Goal: Navigation & Orientation: Understand site structure

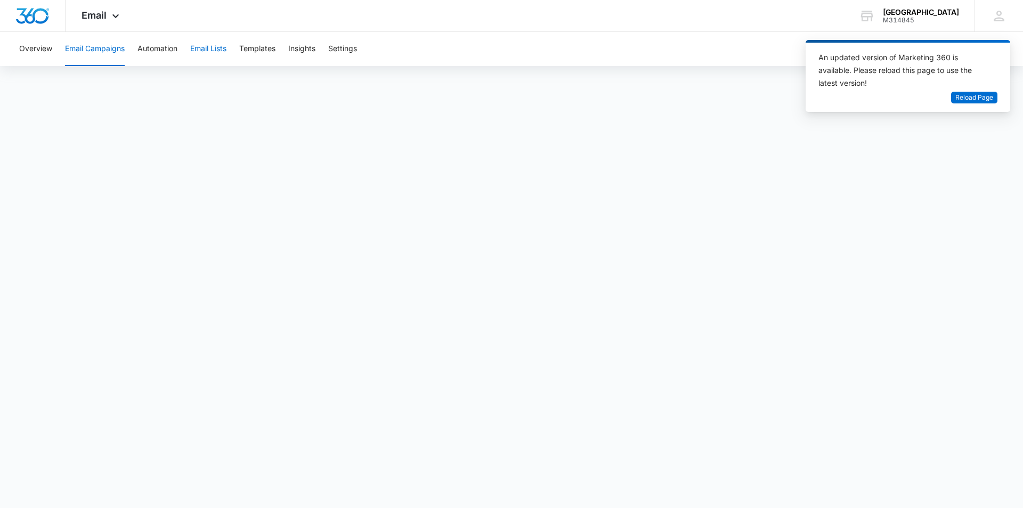
click at [205, 46] on button "Email Lists" at bounding box center [208, 49] width 36 height 34
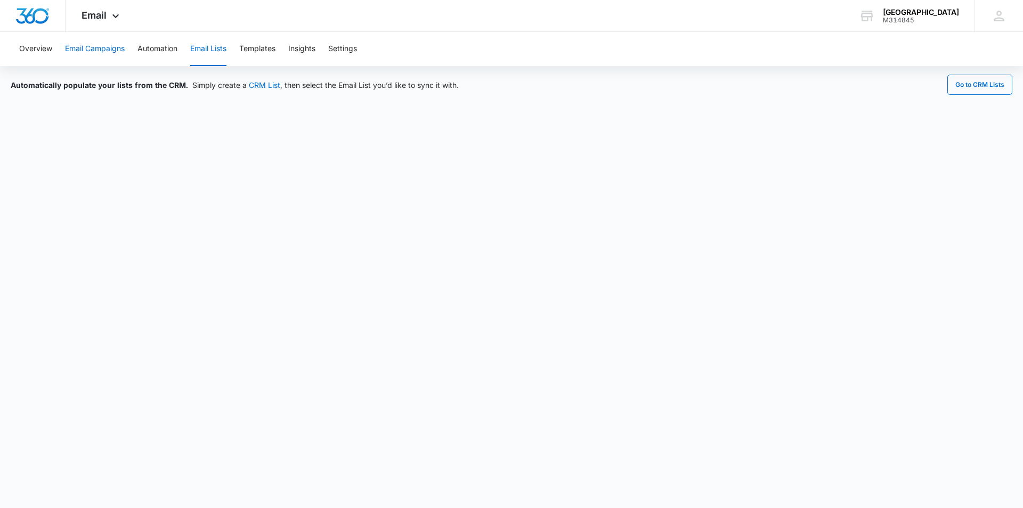
click at [100, 46] on button "Email Campaigns" at bounding box center [95, 49] width 60 height 34
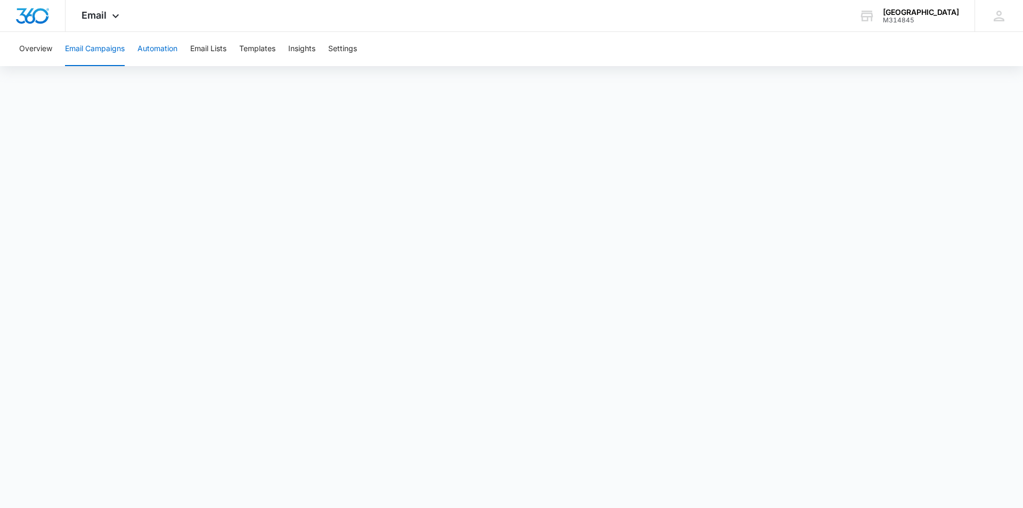
click at [171, 53] on button "Automation" at bounding box center [158, 49] width 40 height 34
click at [248, 51] on button "Templates" at bounding box center [257, 49] width 36 height 34
click at [196, 48] on button "Email Lists" at bounding box center [208, 49] width 36 height 34
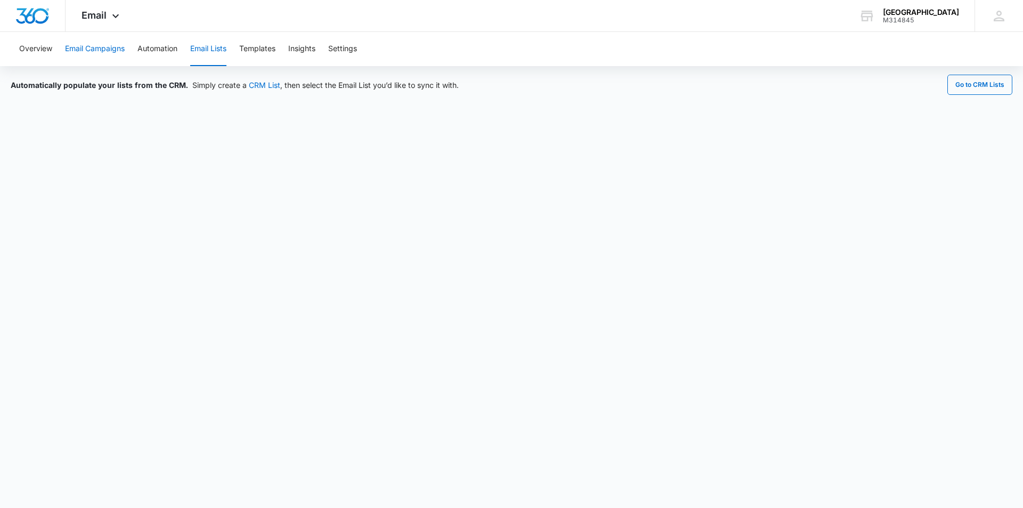
click at [113, 43] on button "Email Campaigns" at bounding box center [95, 49] width 60 height 34
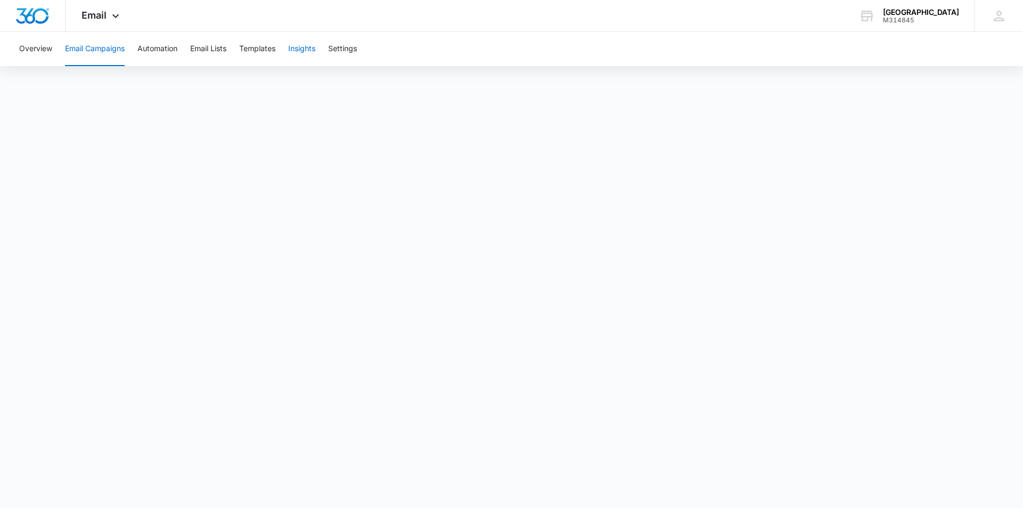
click at [313, 48] on button "Insights" at bounding box center [301, 49] width 27 height 34
click at [264, 47] on button "Templates" at bounding box center [257, 49] width 36 height 34
click at [215, 55] on button "Email Lists" at bounding box center [208, 49] width 36 height 34
